Goal: Feedback & Contribution: Contribute content

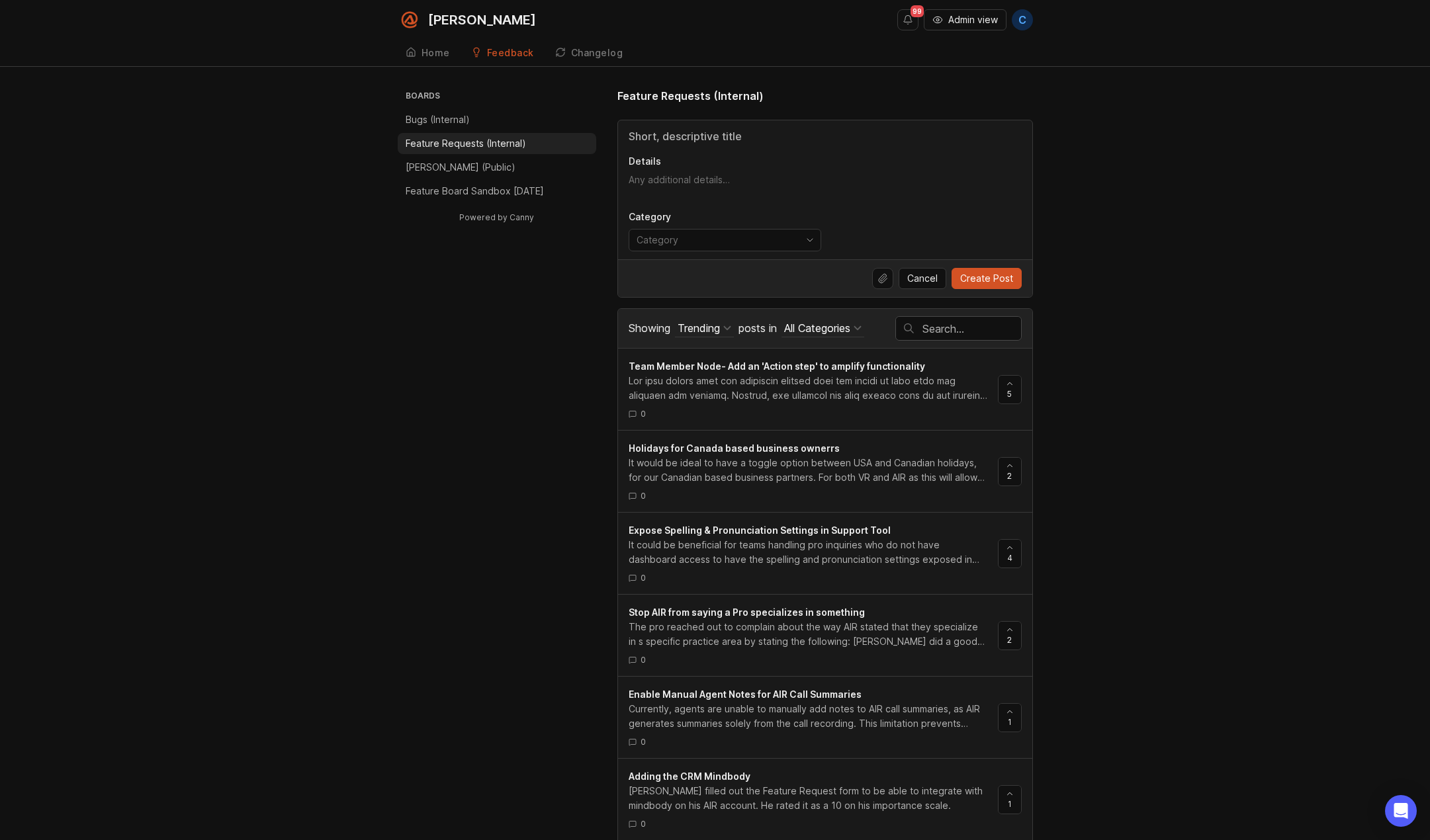
click at [691, 181] on textarea "Details" at bounding box center [825, 186] width 393 height 26
click at [698, 135] on input "Title" at bounding box center [825, 136] width 393 height 16
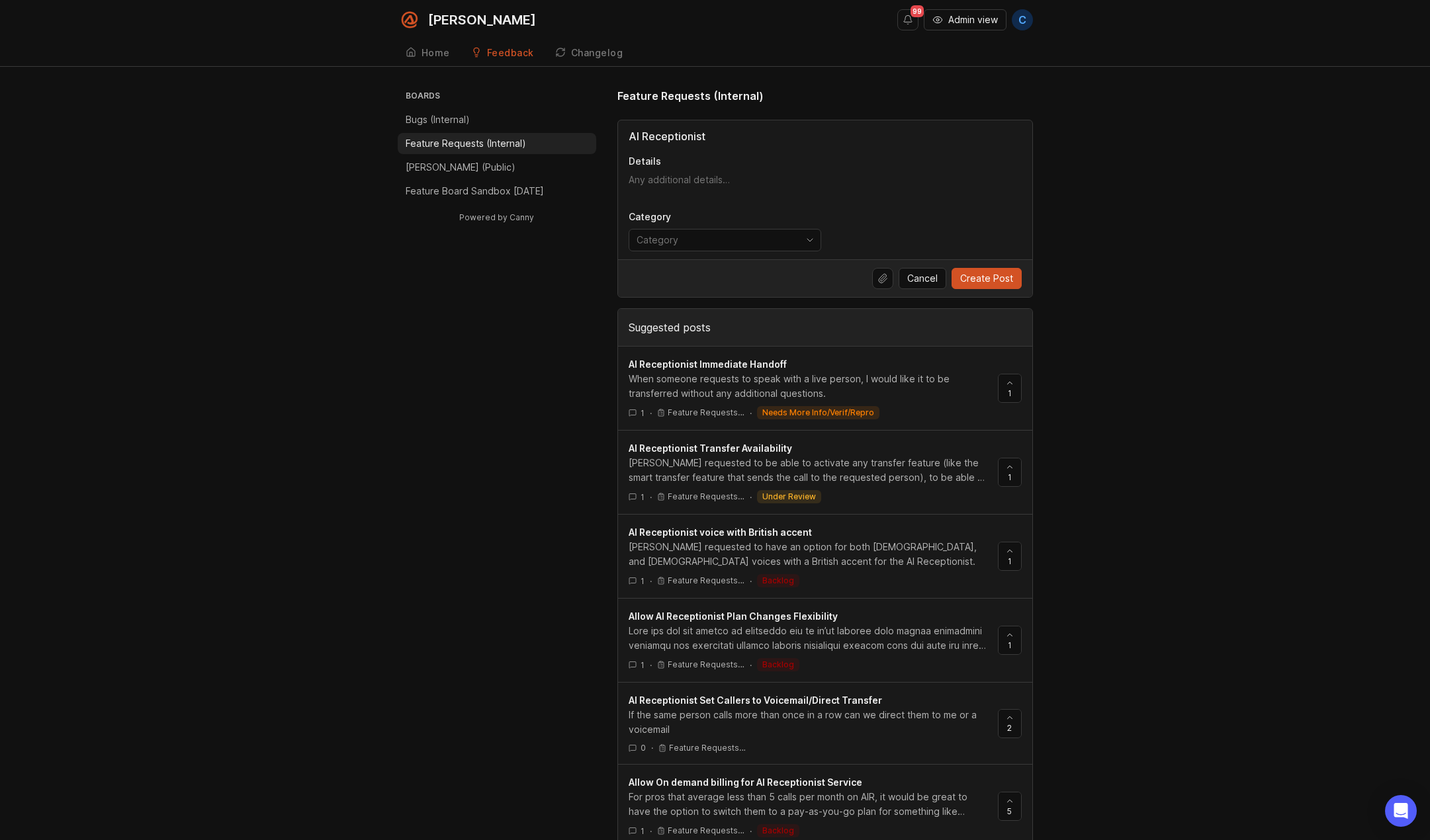
click at [715, 136] on input "AI Receptionist" at bounding box center [825, 136] width 393 height 16
type input "AI Receptionist Pronunciation"
click at [1218, 231] on div "Boards Bugs (Internal) Feature Requests (Internal) [PERSON_NAME] (Public) Featu…" at bounding box center [715, 657] width 1430 height 1138
click at [434, 143] on p "Feature Requests (Internal)" at bounding box center [465, 144] width 120 height 13
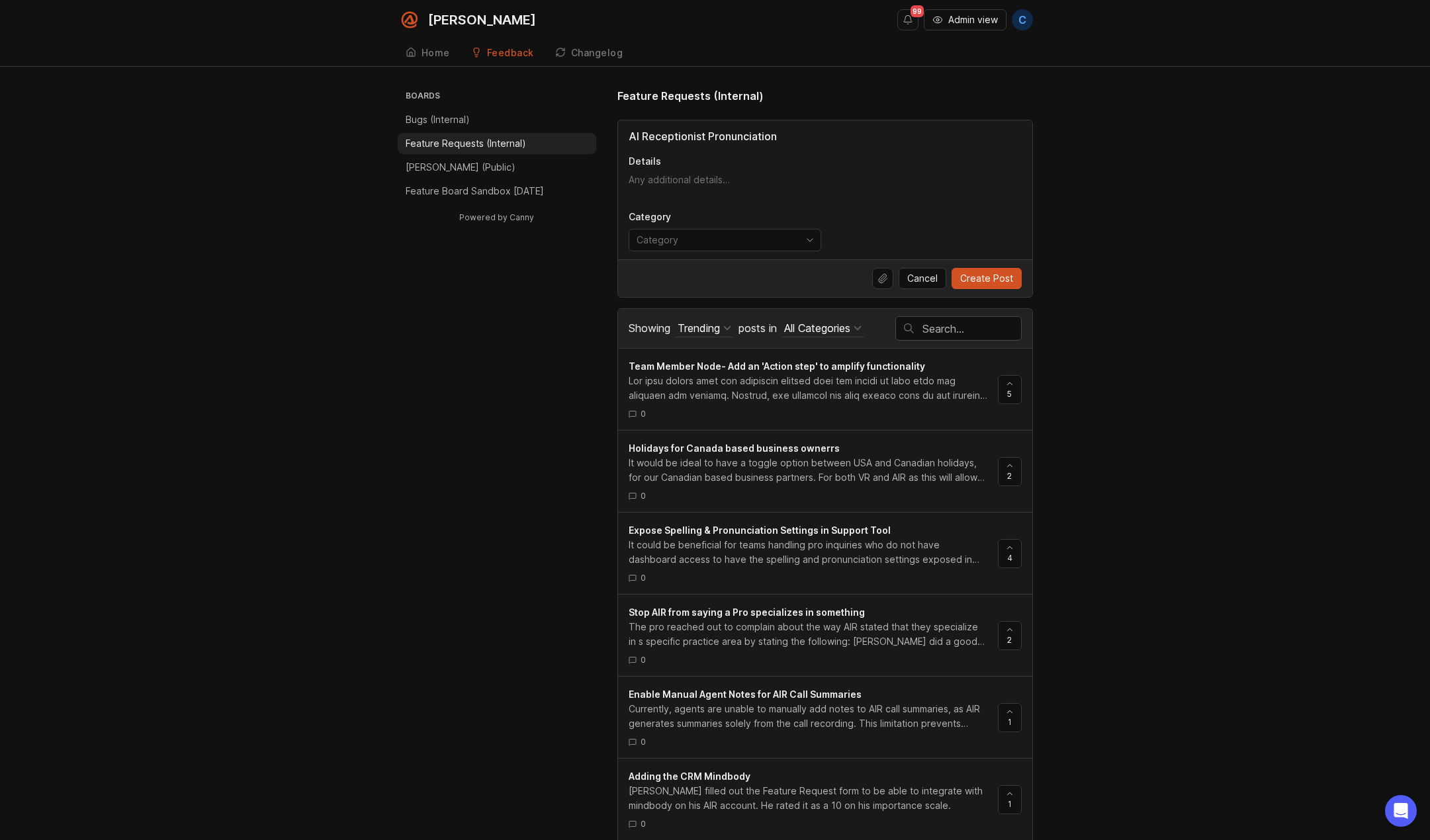
click at [985, 330] on input "text" at bounding box center [972, 328] width 98 height 14
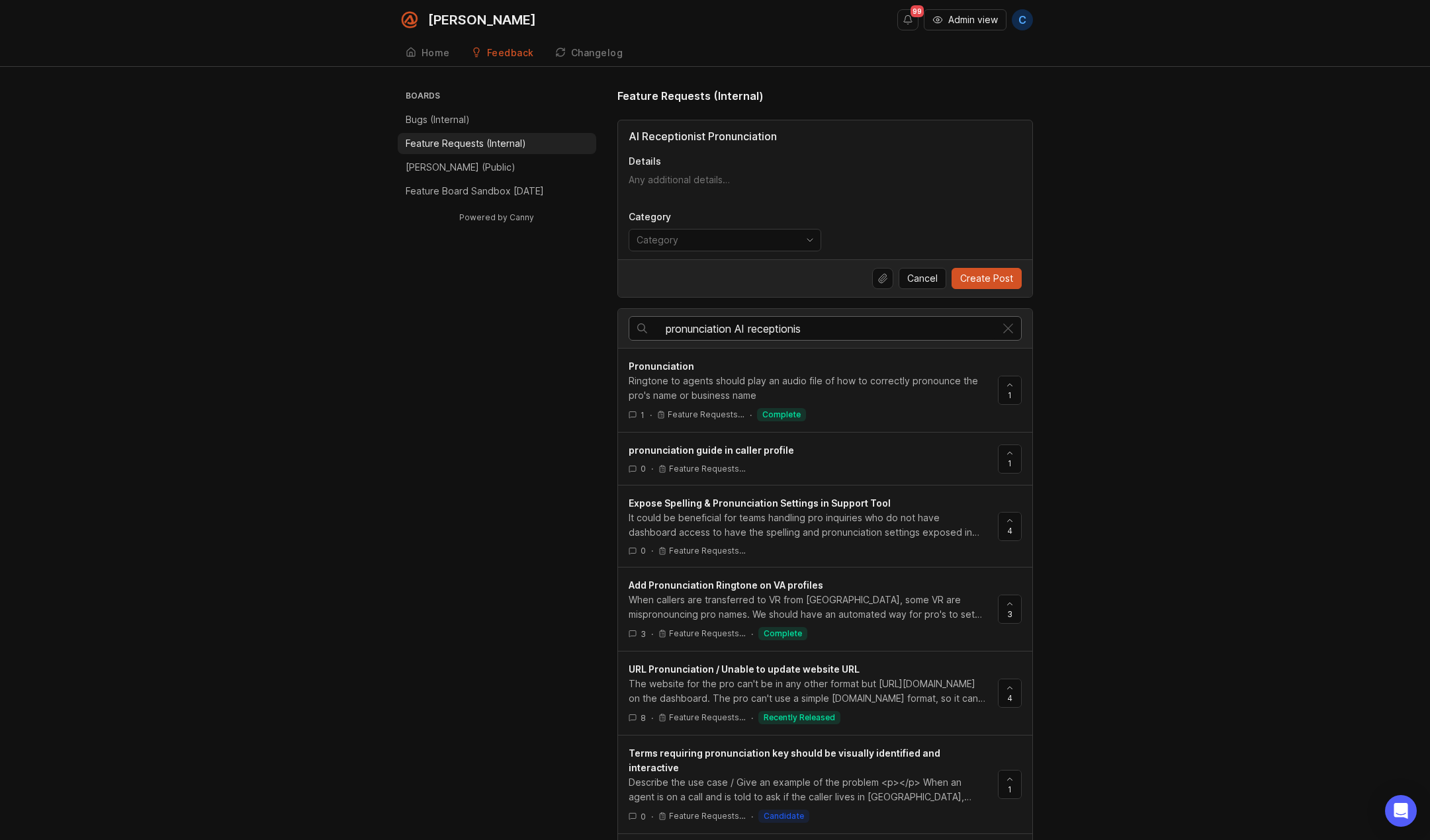
type input "pronunciation AI receptionist"
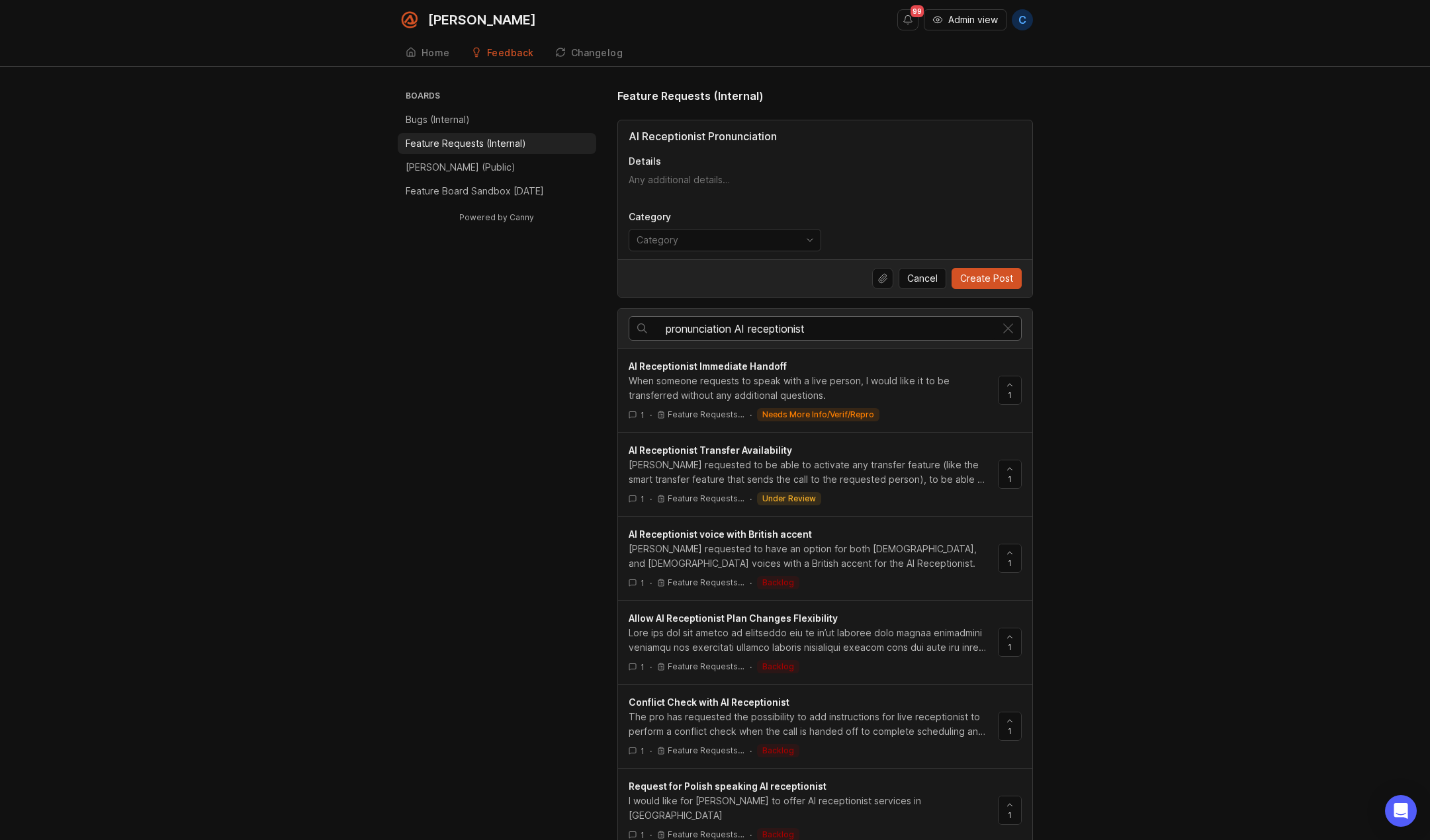
click at [712, 331] on input "pronunciation AI receptionist" at bounding box center [830, 328] width 330 height 14
drag, startPoint x: 743, startPoint y: 332, endPoint x: 646, endPoint y: 328, distance: 97.1
click at [646, 328] on div "AI Receptionist Pronunciation" at bounding box center [812, 328] width 366 height 24
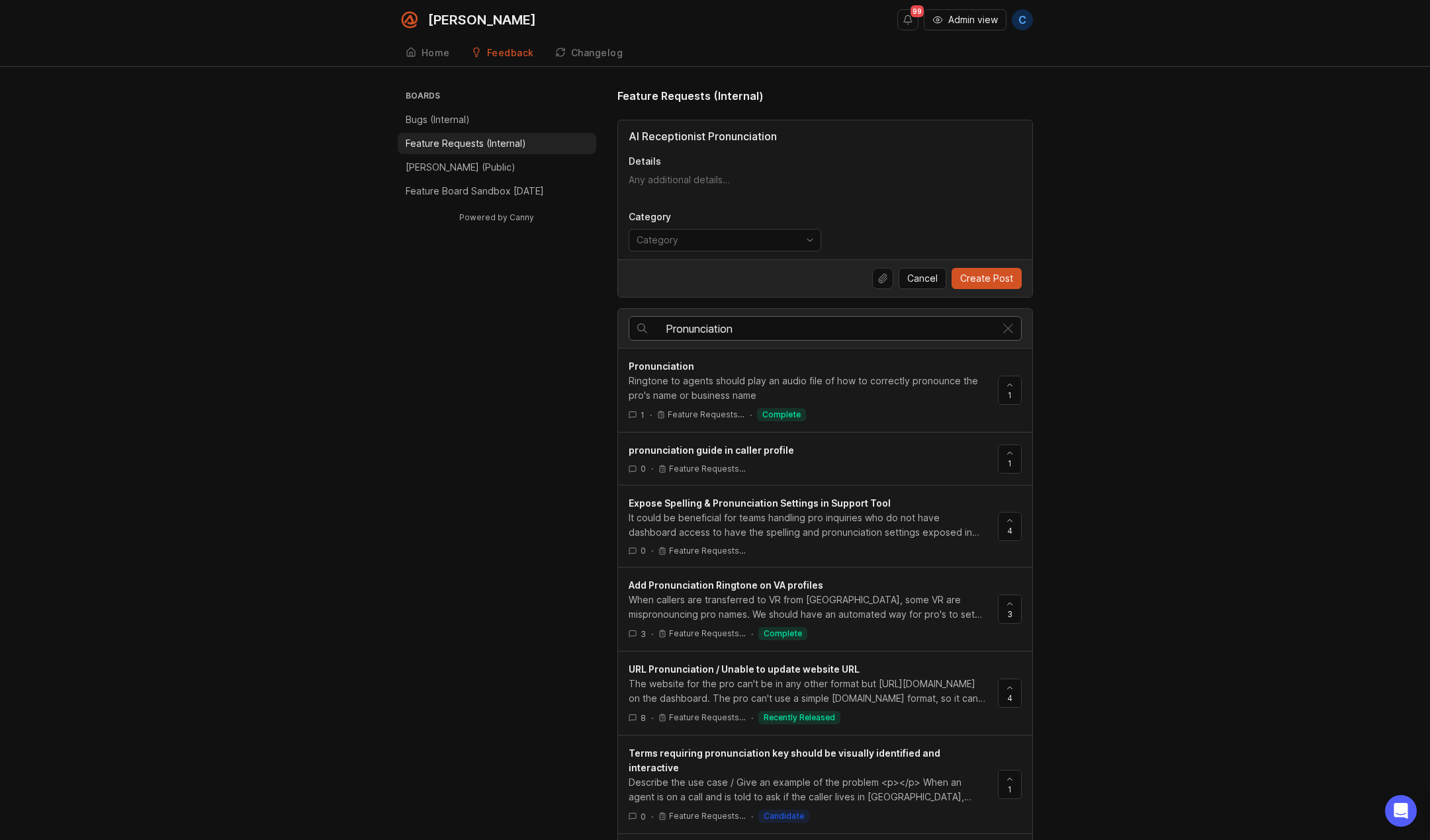
click at [849, 330] on input "Pronunciation" at bounding box center [830, 328] width 330 height 14
type input "Pronunciation"
click at [788, 132] on input "AI Receptionist Pronunciation" at bounding box center [825, 136] width 393 height 16
click at [694, 138] on input "AI Receptionist Pronunciation" at bounding box center [825, 136] width 393 height 16
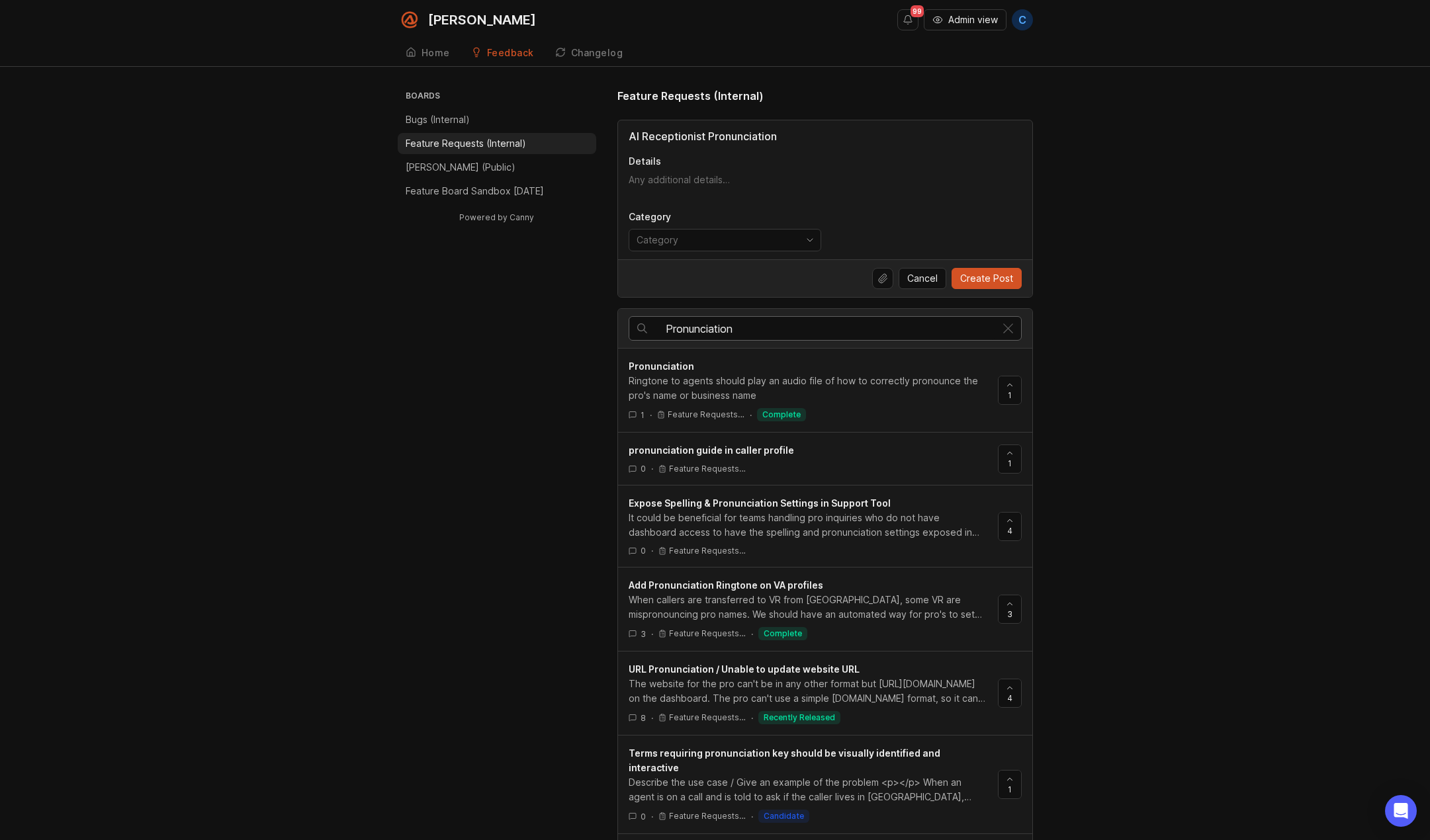
click at [694, 138] on input "AI Receptionist Pronunciation" at bounding box center [825, 136] width 393 height 16
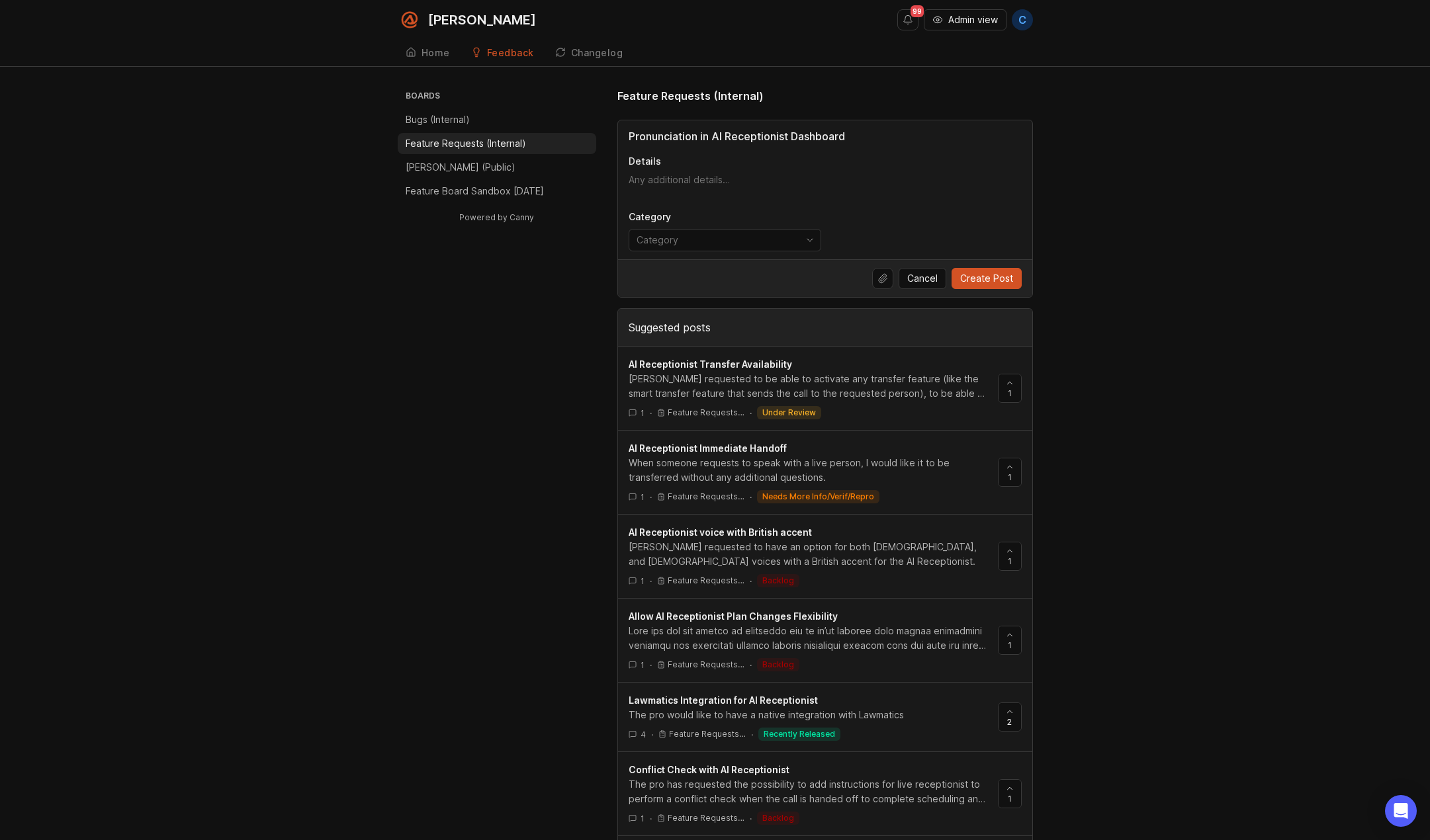
click at [695, 183] on textarea "Details" at bounding box center [825, 186] width 393 height 26
click at [801, 138] on input "Pronunciation in AI Receptionist Dashboard" at bounding box center [825, 136] width 393 height 16
type input "Pronunciation in AI Receptionist Instruction Flow"
click at [694, 180] on textarea "Details" at bounding box center [825, 186] width 393 height 26
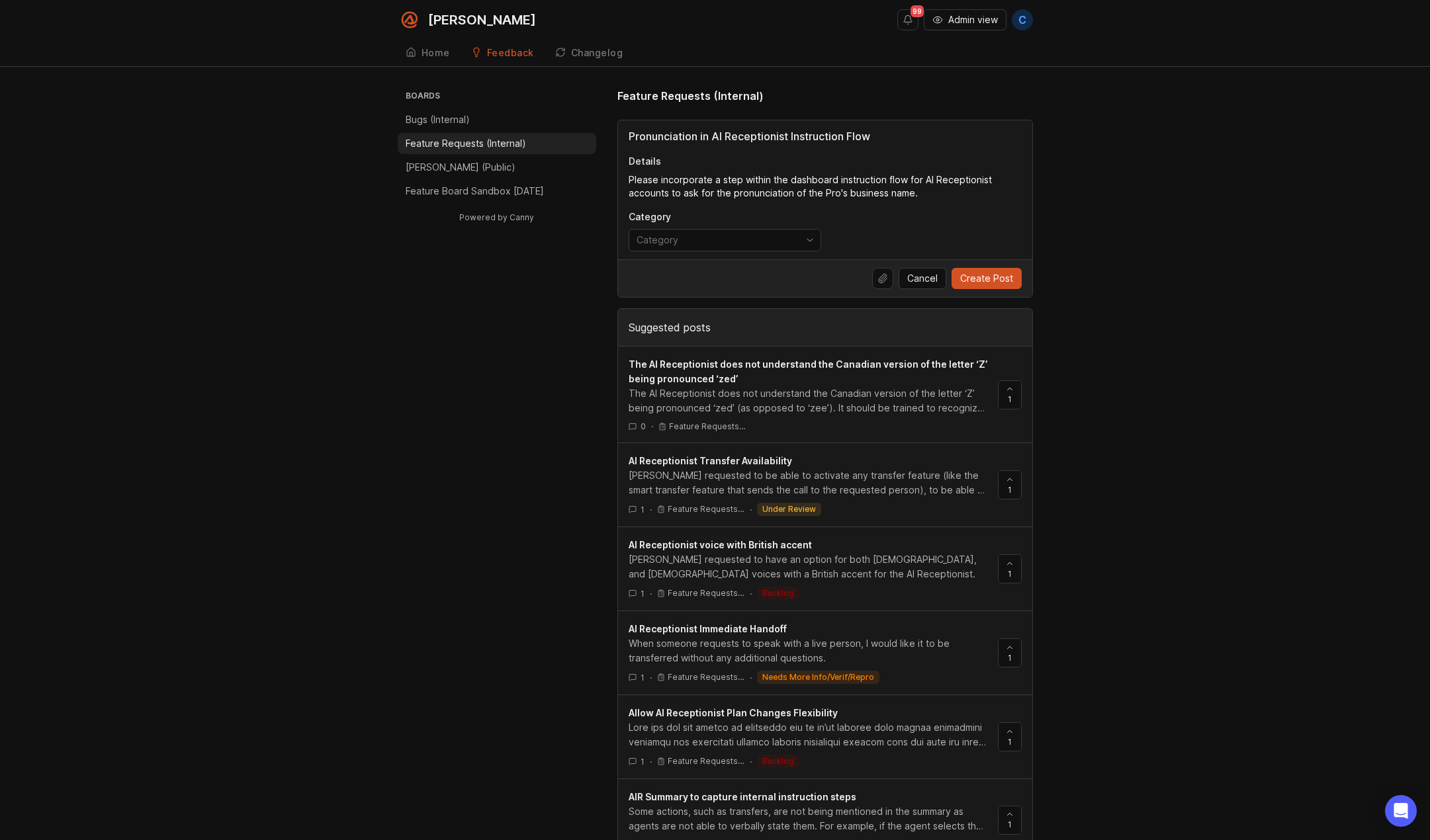
click at [731, 184] on textarea "Please incorporate a step within the dashboard instruction flow for AI Receptio…" at bounding box center [825, 186] width 393 height 26
click at [740, 183] on textarea "Please incorporate a step within the dashboard instruction flow for AI Receptio…" at bounding box center [825, 186] width 393 height 26
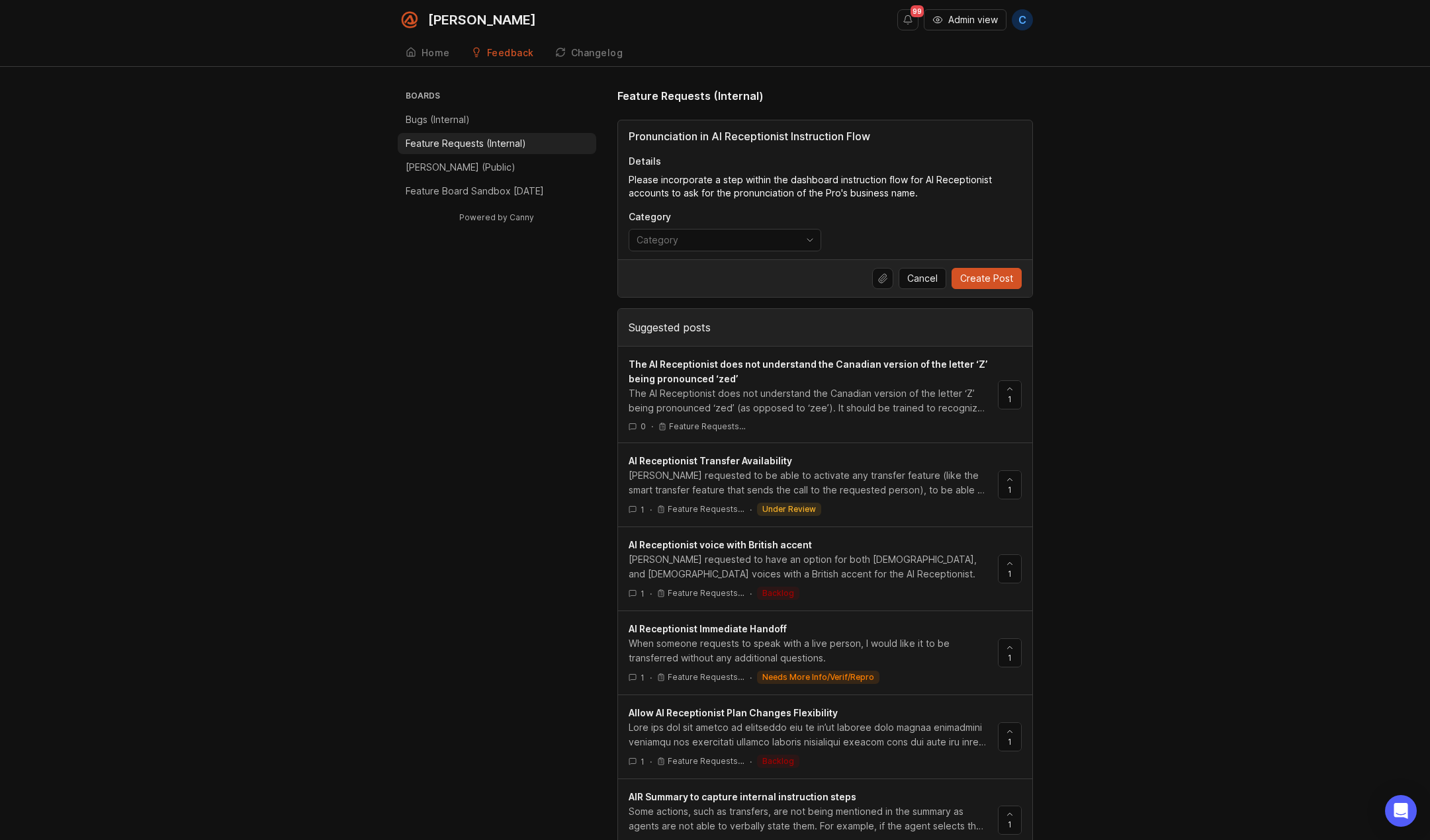
click at [740, 183] on textarea "Please incorporate a step within the dashboard instruction flow for AI Receptio…" at bounding box center [825, 186] width 393 height 26
paste textarea "Add a step to the dashboard instruction flow for AI Receptionist accounts that …"
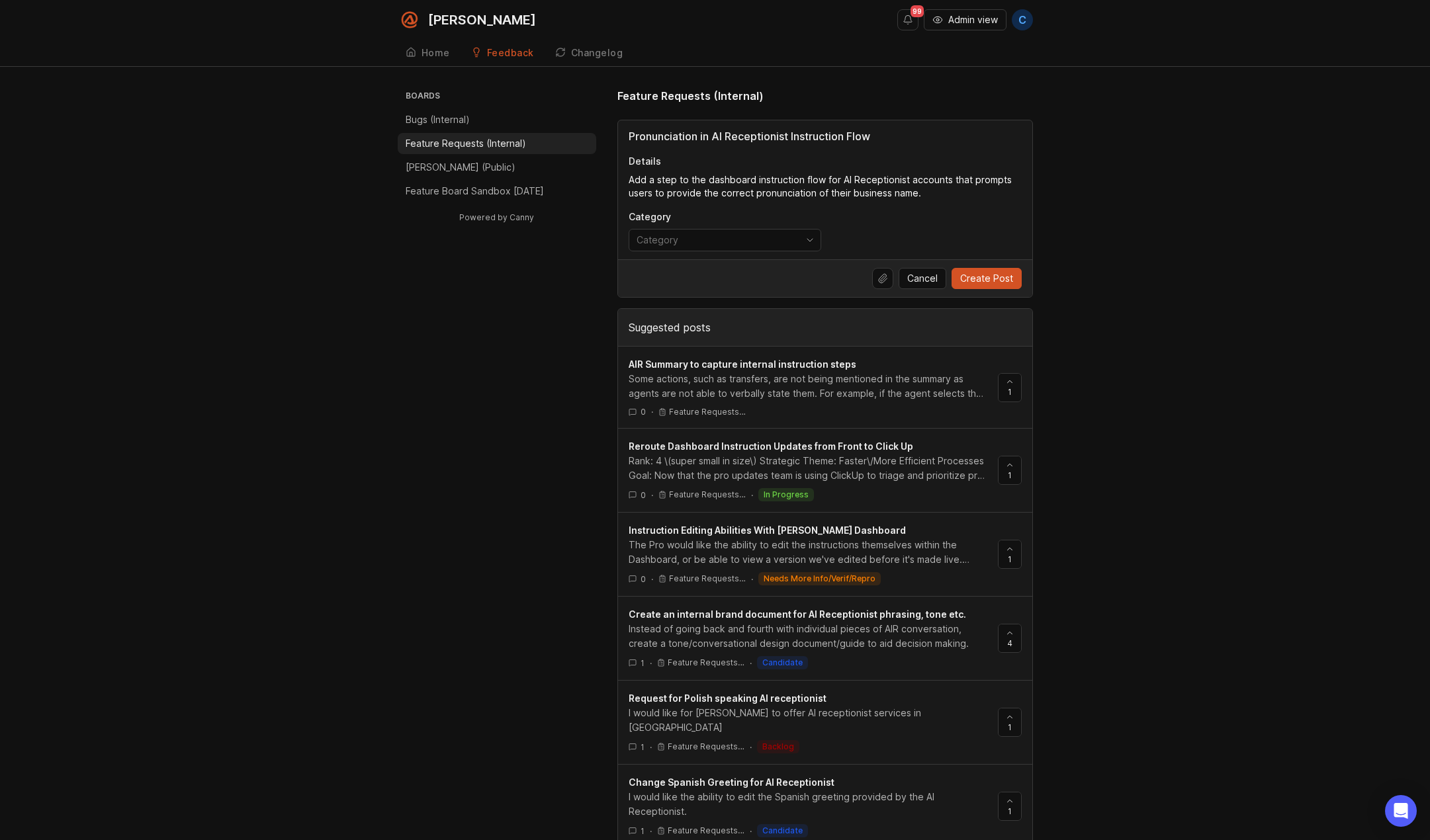
click at [634, 180] on textarea "Add a step to the dashboard instruction flow for AI Receptionist accounts that …" at bounding box center [825, 186] width 393 height 26
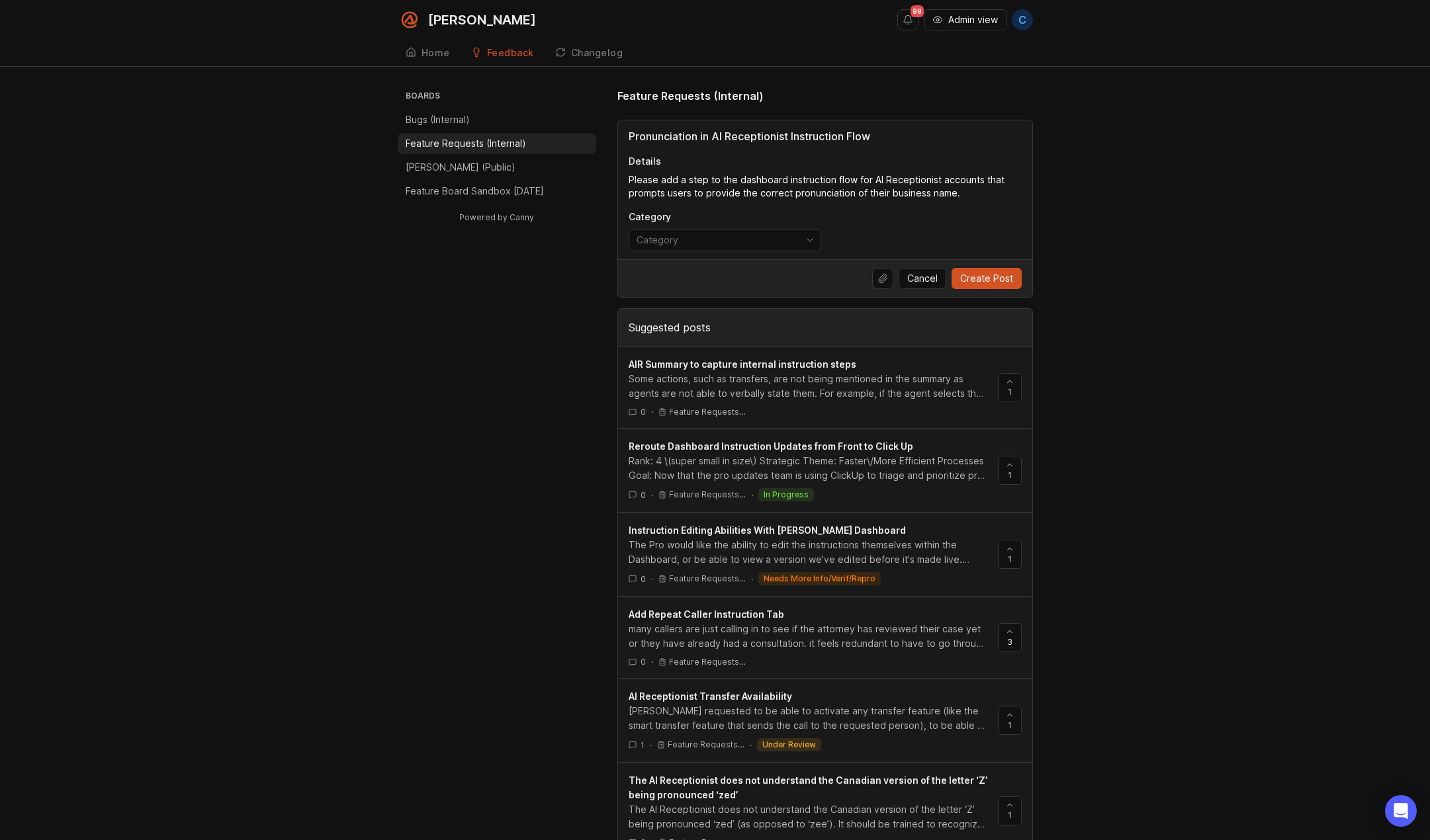
click at [773, 180] on textarea "Please add a step to the dashboard instruction flow for AI Receptionist account…" at bounding box center [825, 186] width 393 height 26
click at [673, 195] on textarea "Please add a step to the dashboard instruction flow for AI Receptionist account…" at bounding box center [825, 186] width 393 height 26
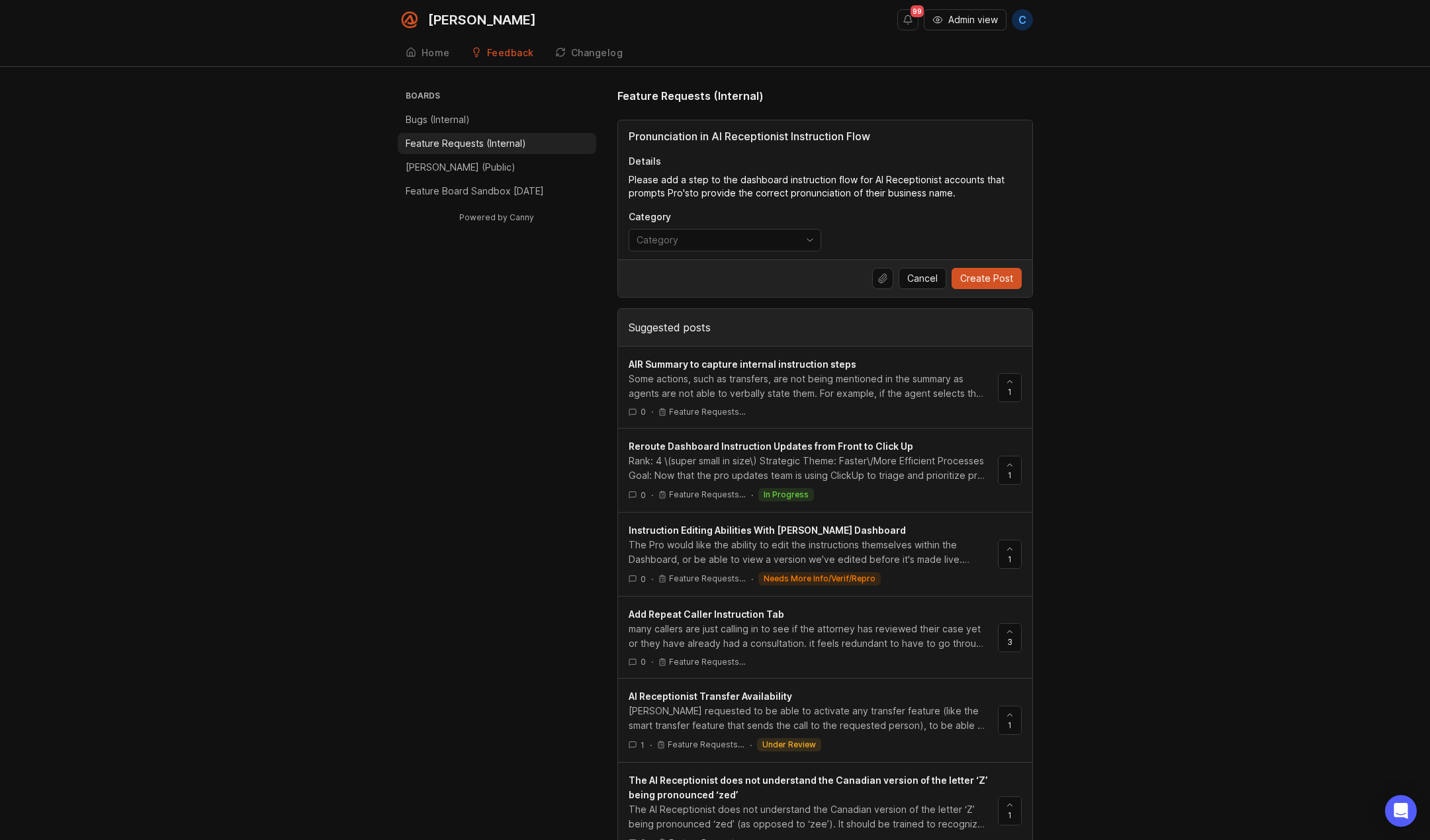
type textarea "Please add a step to the dashboard instruction flow for AI Receptionist account…"
click at [720, 134] on input "Pronunciation in AI Receptionist Instruction Flow" at bounding box center [825, 136] width 393 height 16
click at [749, 133] on input "Pronunciation in AI Receptionist Instruction Flow" at bounding box center [825, 136] width 393 height 16
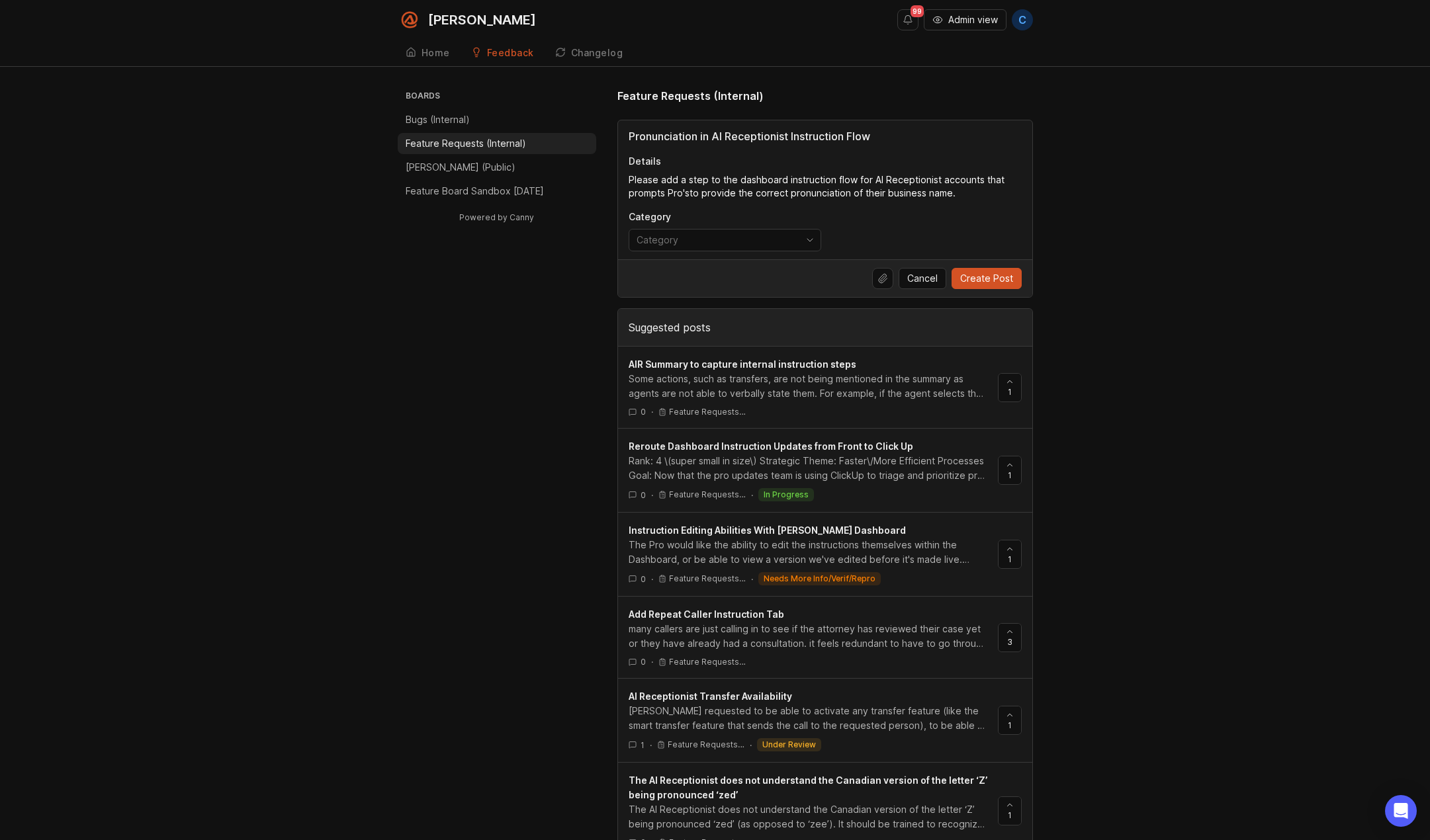
click at [749, 133] on input "Pronunciation in AI Receptionist Instruction Flow" at bounding box center [825, 136] width 393 height 16
paste input "Business Name Pronunciation Step in Dashboard"
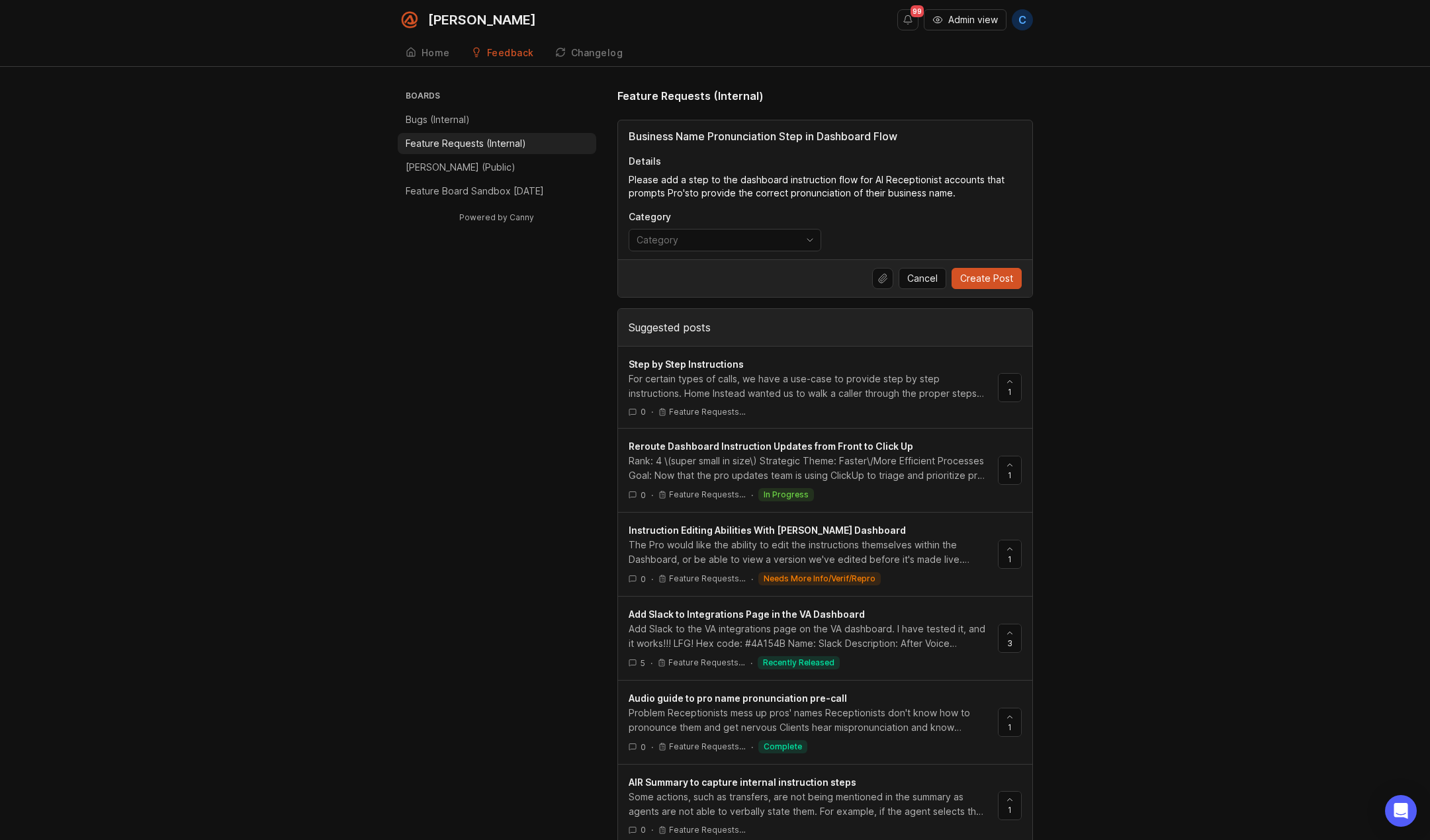
type input "Business Name Pronunciation Step in Dashboard Flow"
click at [1087, 426] on div "Boards Bugs (Internal) Feature Requests (Internal) [PERSON_NAME] (Public) Featu…" at bounding box center [715, 647] width 1430 height 1119
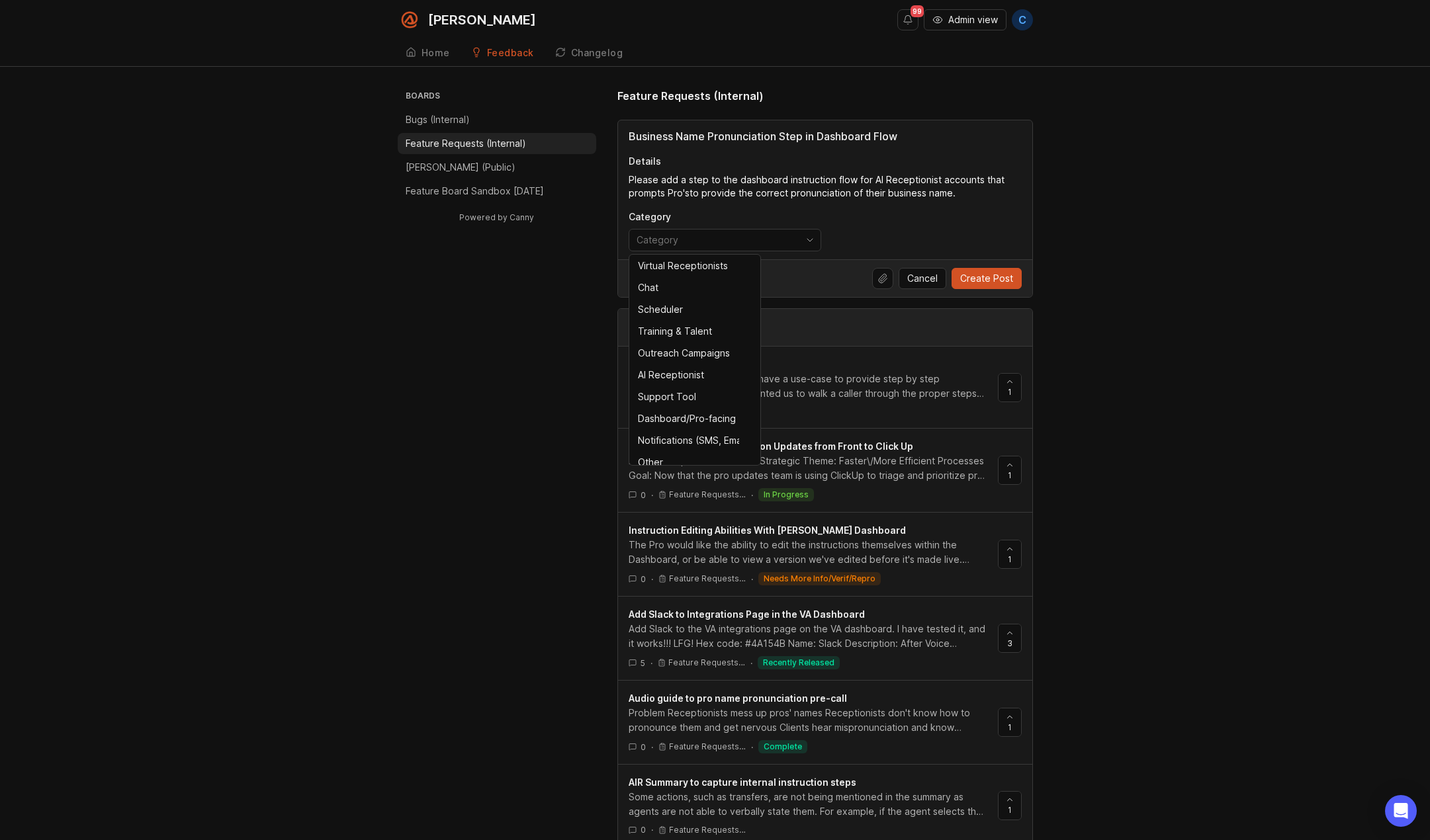
click at [738, 236] on input "toggle menu" at bounding box center [716, 239] width 162 height 14
click at [686, 418] on div "Dashboard/Pro-facing" at bounding box center [687, 418] width 98 height 14
type input "Dashboard/Pro-facing"
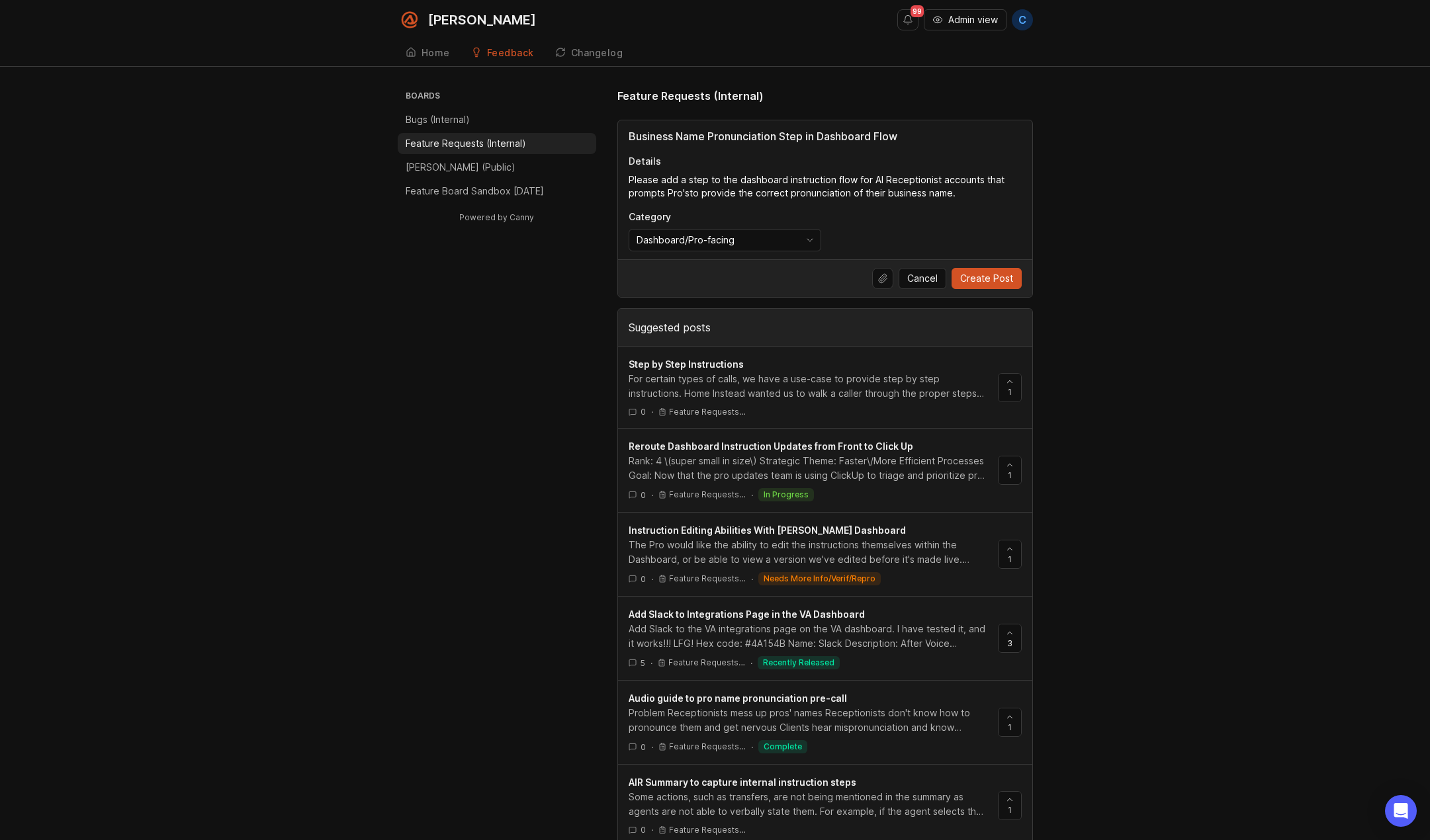
click at [1178, 325] on div "Boards Bugs (Internal) Feature Requests (Internal) [PERSON_NAME] (Public) Featu…" at bounding box center [715, 647] width 1430 height 1119
click at [833, 180] on textarea "Please add a step to the dashboard instruction flow for AI Receptionist account…" at bounding box center [825, 186] width 393 height 26
click at [1076, 218] on div "Boards Bugs (Internal) Feature Requests (Internal) [PERSON_NAME] (Public) Featu…" at bounding box center [715, 647] width 1430 height 1119
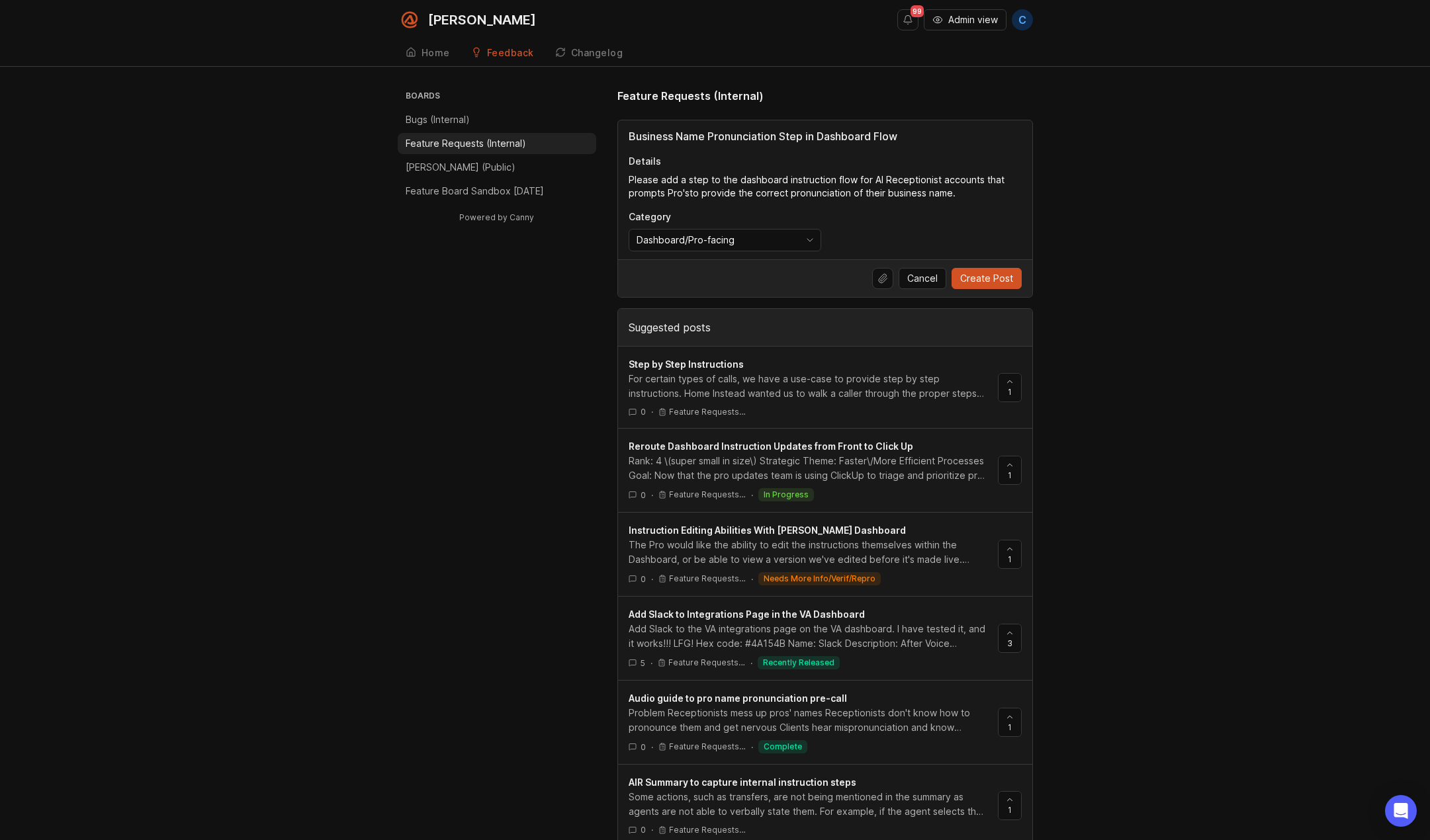
click at [689, 196] on textarea "Please add a step to the dashboard instruction flow for AI Receptionist account…" at bounding box center [825, 186] width 393 height 26
click at [818, 388] on div "For certain types of calls, we have a use-case to provide step by step instruct…" at bounding box center [807, 386] width 358 height 29
drag, startPoint x: 710, startPoint y: 139, endPoint x: 628, endPoint y: 140, distance: 82.0
click at [628, 140] on div "Business Name Pronunciation Step in Dashboard Flow Details Please add a step to…" at bounding box center [825, 189] width 414 height 139
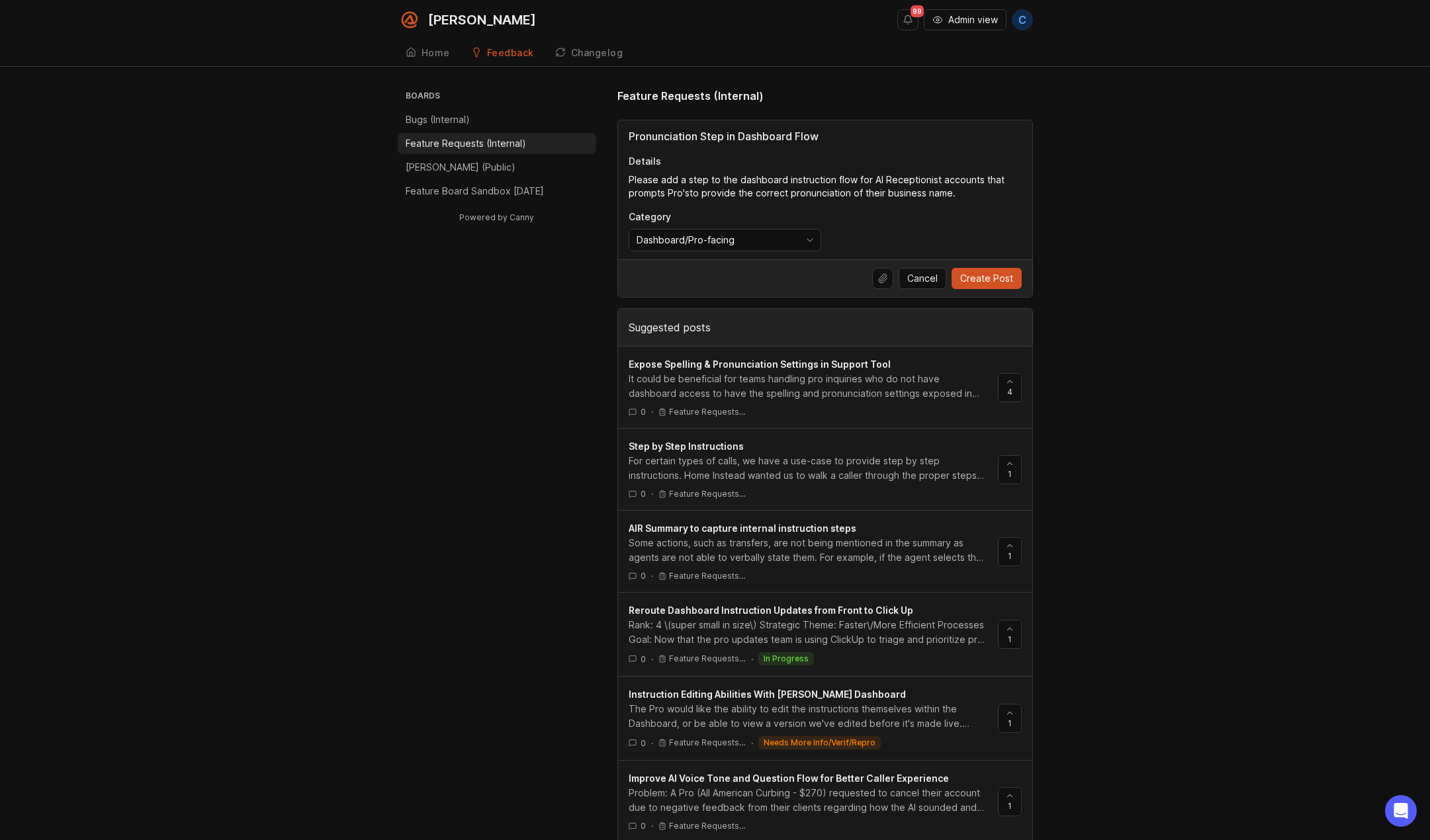
click at [796, 138] on input "Pronunciation Step in Dashboard Flow" at bounding box center [825, 136] width 393 height 16
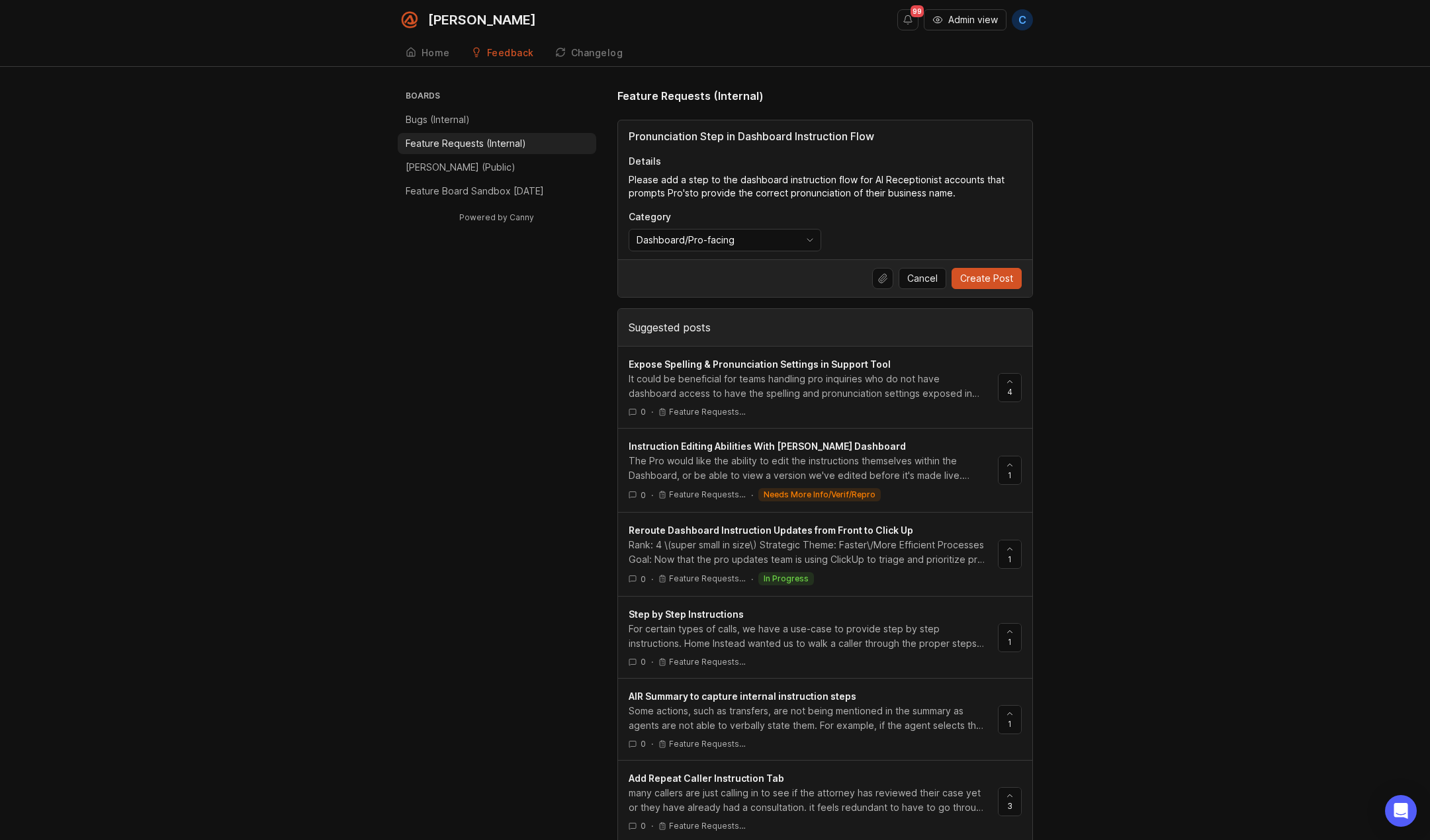
click at [837, 184] on textarea "Please add a step to the dashboard instruction flow for AI Receptionist account…" at bounding box center [825, 186] width 393 height 26
click at [739, 137] on input "Pronunciation Step in Dashboard Instruction Flow" at bounding box center [825, 136] width 393 height 16
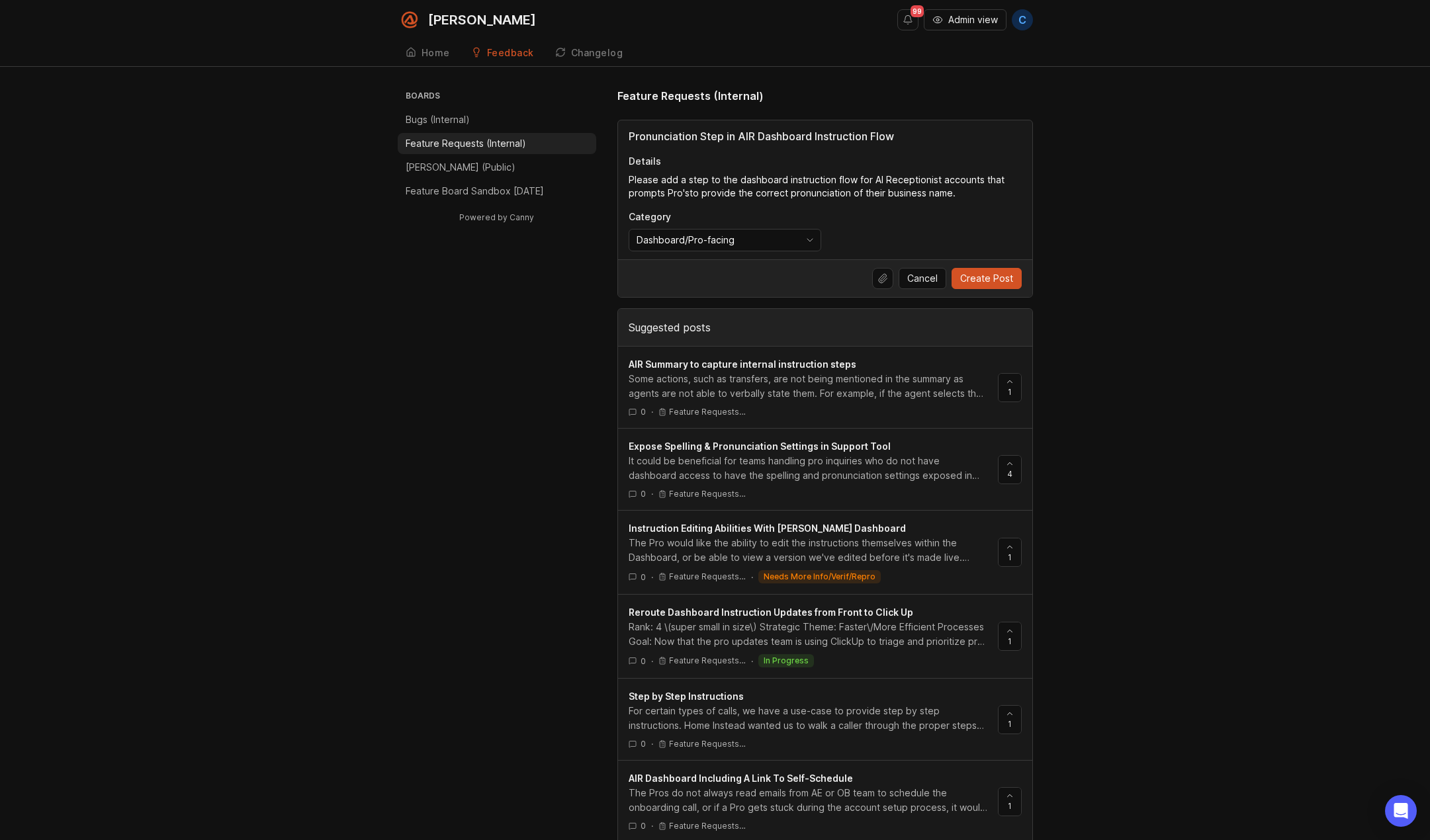
type input "Pronunciation Step in AIR Dashboard Instruction Flow"
click at [690, 196] on textarea "Please add a step to the dashboard instruction flow for AI Receptionist account…" at bounding box center [825, 186] width 393 height 26
click at [825, 193] on textarea "Please add a step to the dashboard instruction flow for AI Receptionist account…" at bounding box center [825, 186] width 393 height 26
type textarea "Please add a step to the dashboard instruction flow for AI Receptionist account…"
click at [977, 280] on span "Create Post" at bounding box center [987, 279] width 53 height 13
